Goal: Find contact information: Find contact information

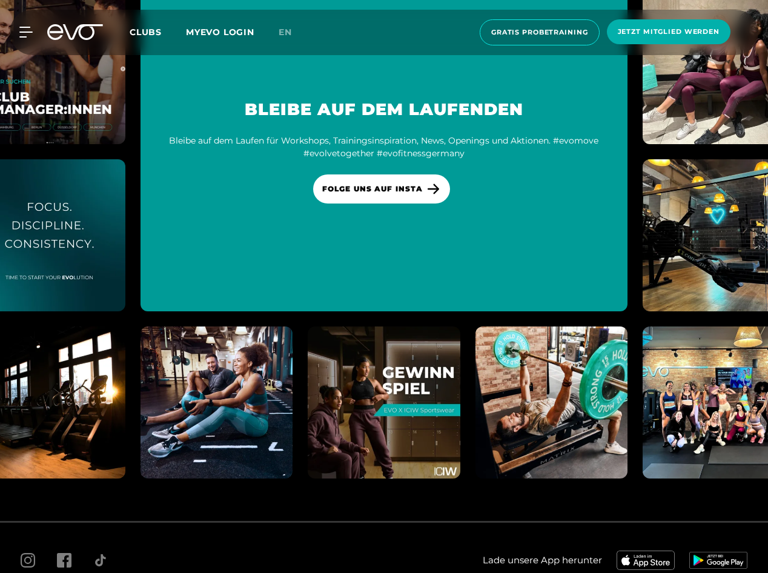
scroll to position [7015, 0]
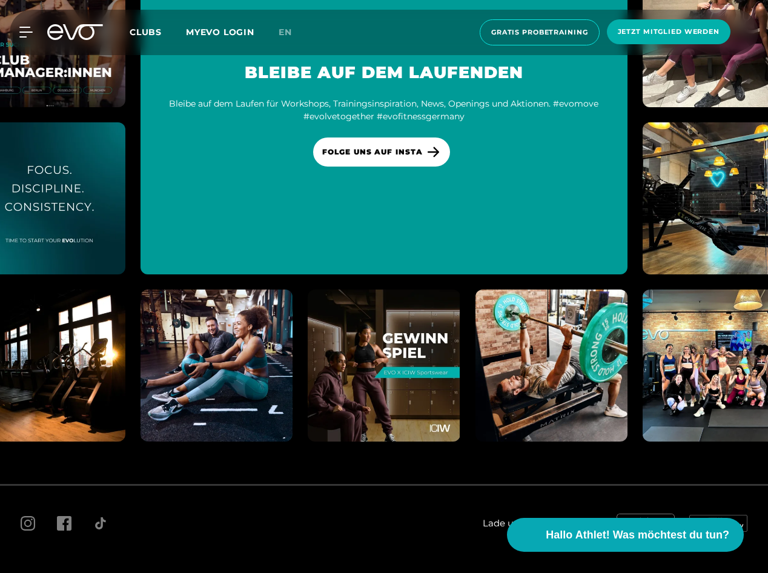
click at [147, 572] on span "Impressum" at bounding box center [157, 576] width 42 height 9
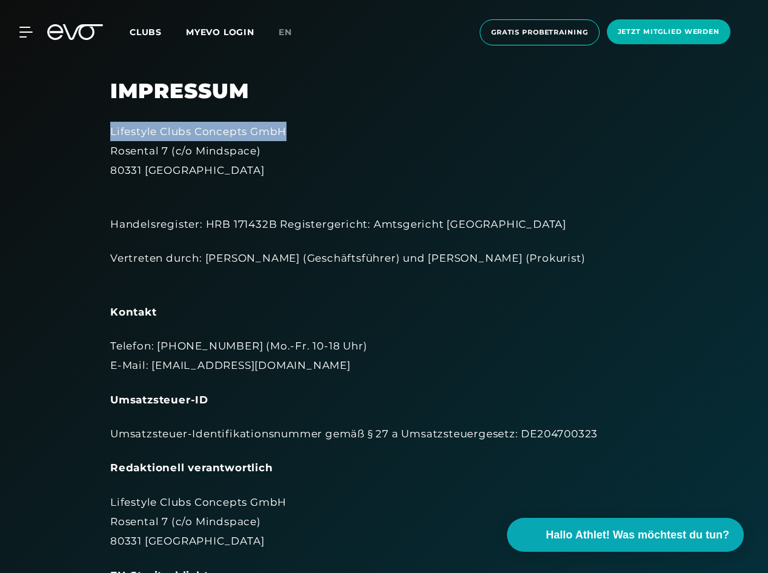
drag, startPoint x: 291, startPoint y: 132, endPoint x: 111, endPoint y: 133, distance: 180.0
click at [111, 133] on div "Lifestyle Clubs Concepts GmbH [STREET_ADDRESS]" at bounding box center [384, 151] width 548 height 59
drag, startPoint x: 111, startPoint y: 133, endPoint x: 173, endPoint y: 132, distance: 61.8
copy div "Lifestyle Clubs Concepts GmbH"
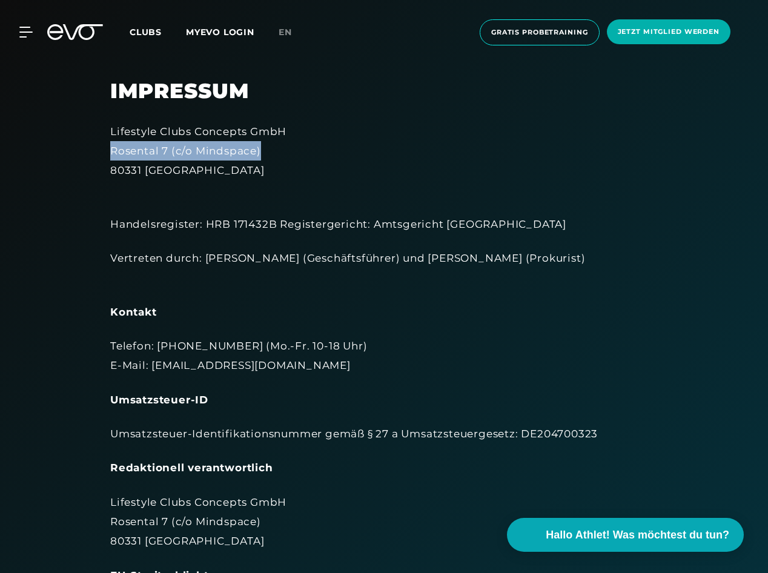
drag, startPoint x: 110, startPoint y: 152, endPoint x: 295, endPoint y: 152, distance: 184.2
click at [295, 152] on div "Lifestyle Clubs Concepts GmbH [STREET_ADDRESS]" at bounding box center [384, 151] width 548 height 59
drag, startPoint x: 295, startPoint y: 152, endPoint x: 254, endPoint y: 153, distance: 40.6
copy div "Rosental 7 (c/o Mindspace)"
